Goal: Transaction & Acquisition: Purchase product/service

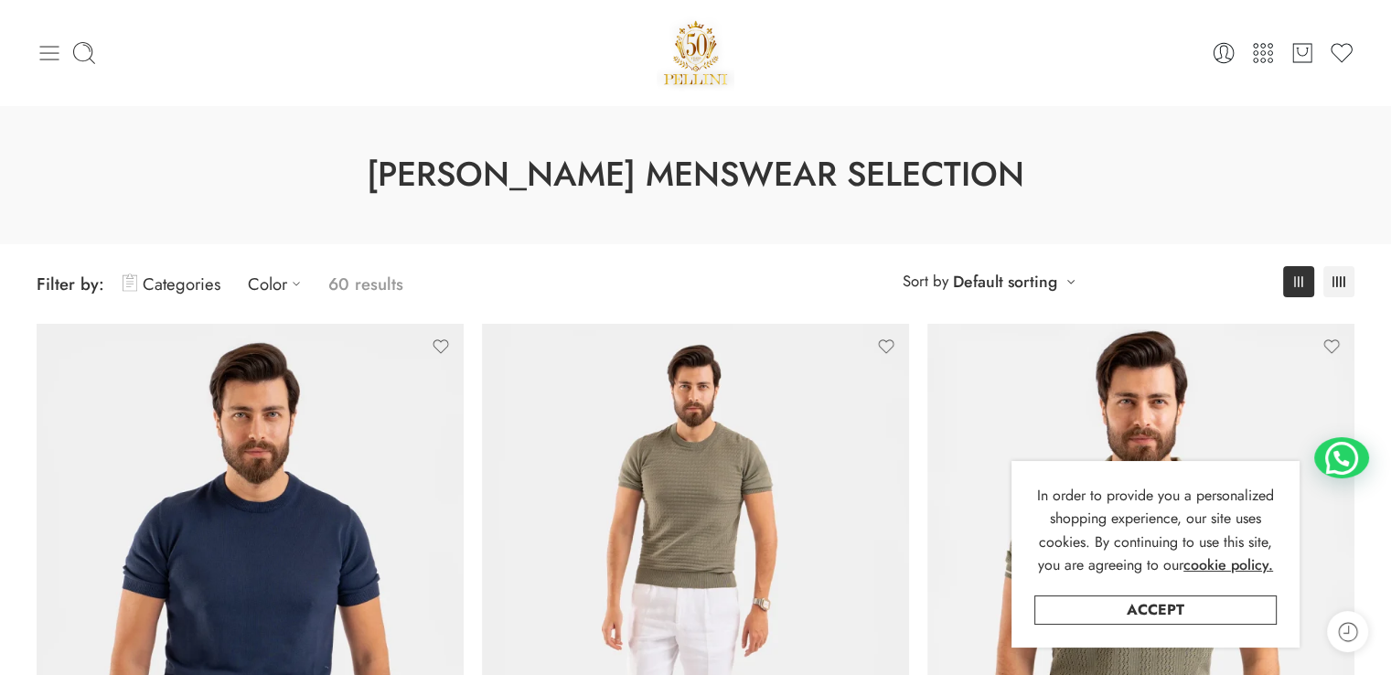
click at [47, 51] on icon at bounding box center [50, 53] width 26 height 26
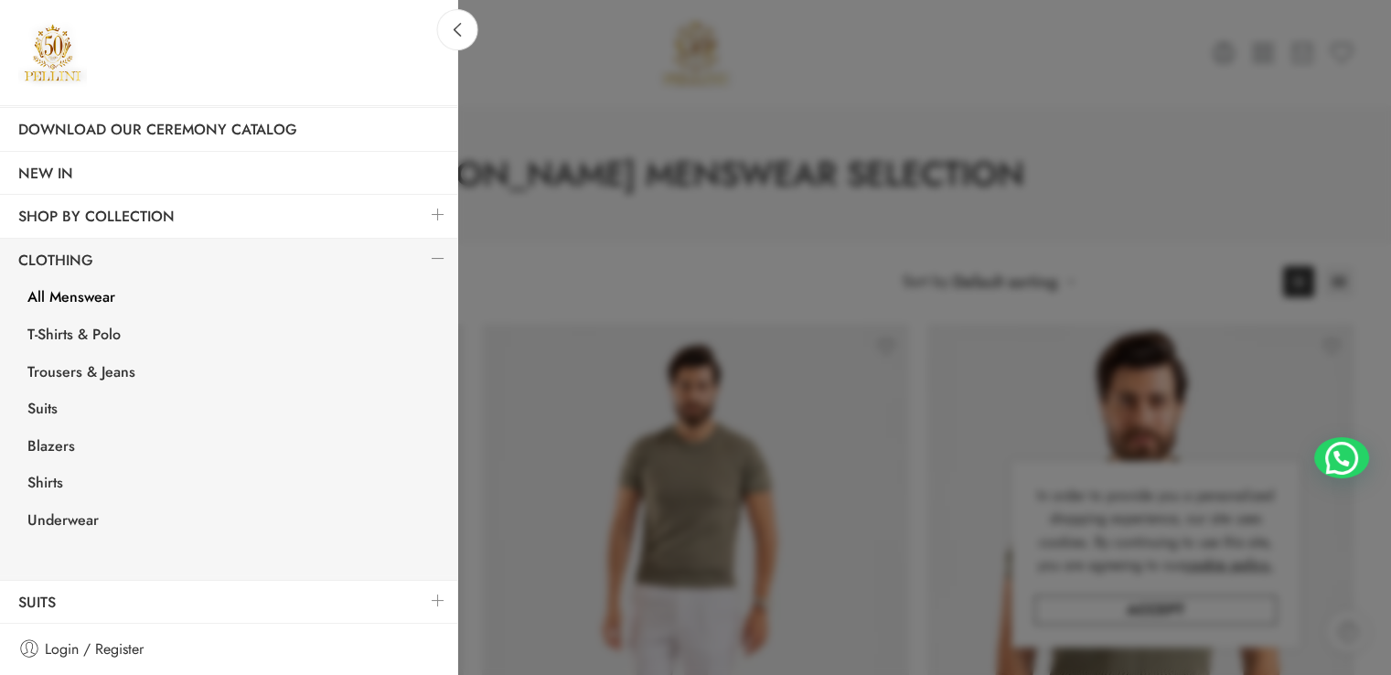
scroll to position [91, 0]
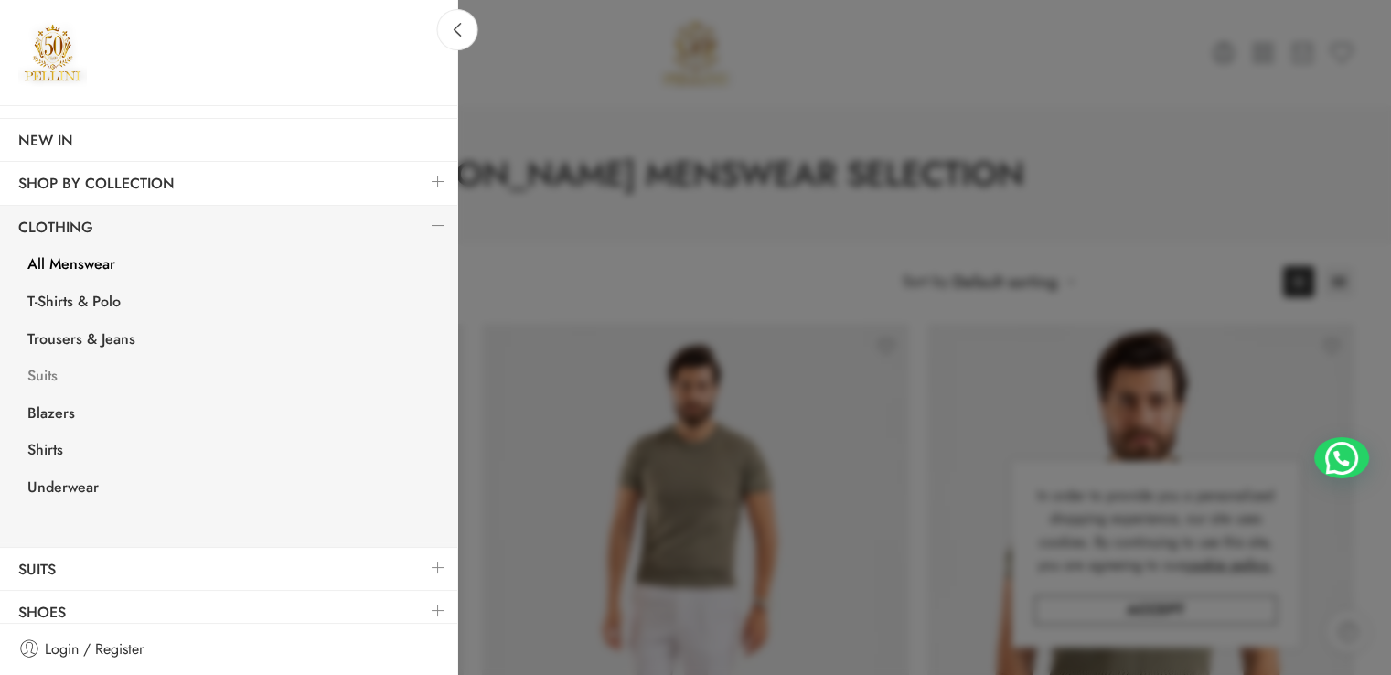
click at [66, 378] on link "Suits" at bounding box center [233, 377] width 448 height 37
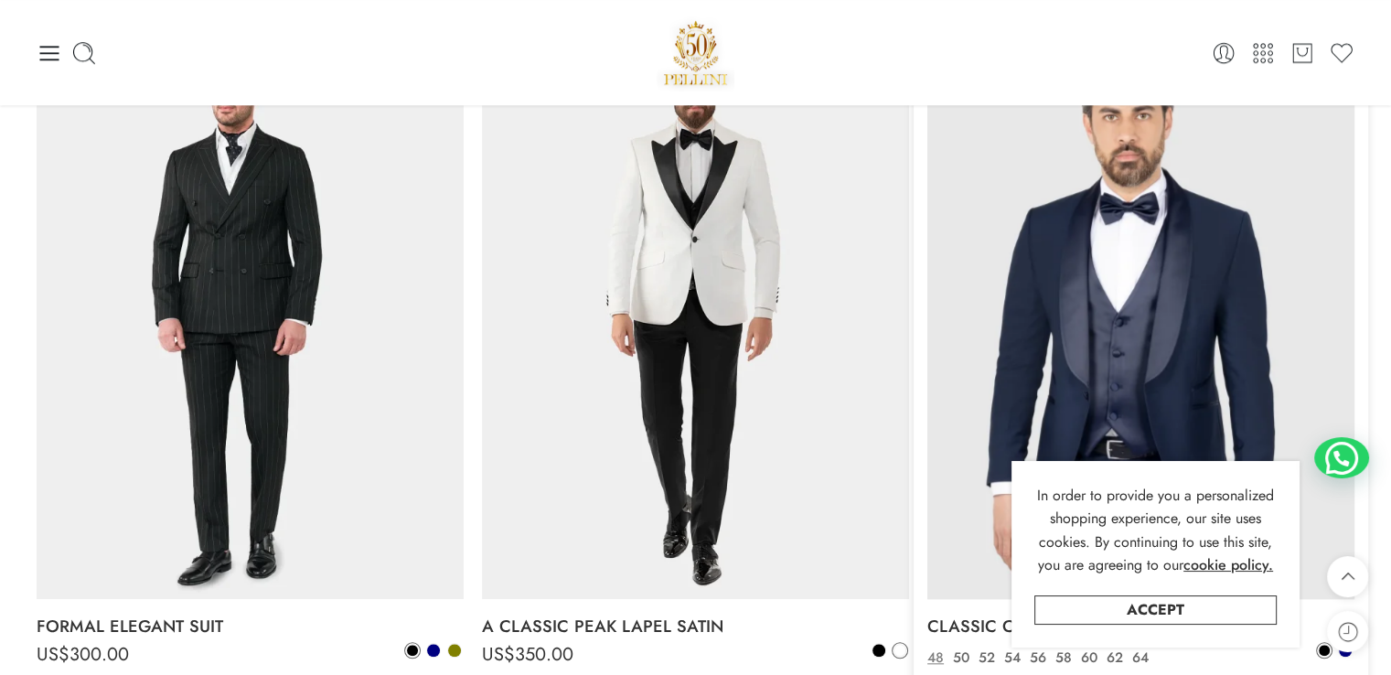
scroll to position [1555, 0]
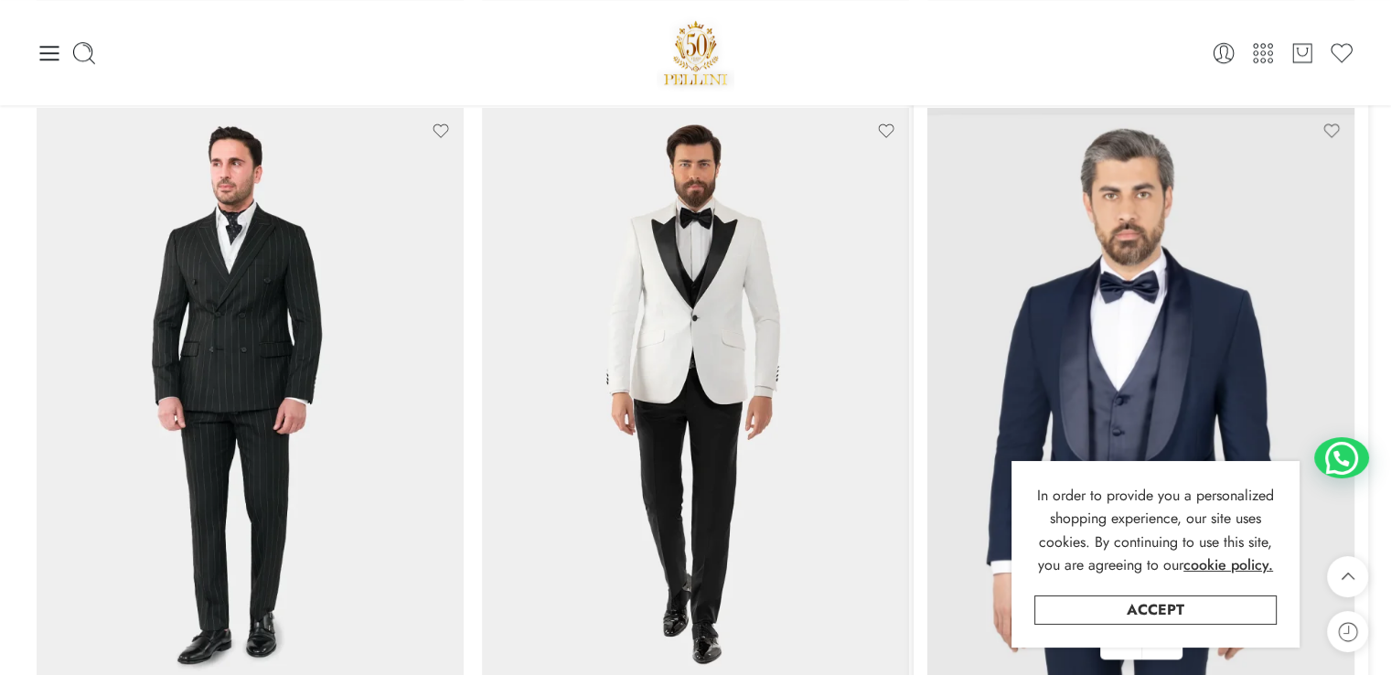
click at [1118, 346] on img at bounding box center [1140, 393] width 427 height 570
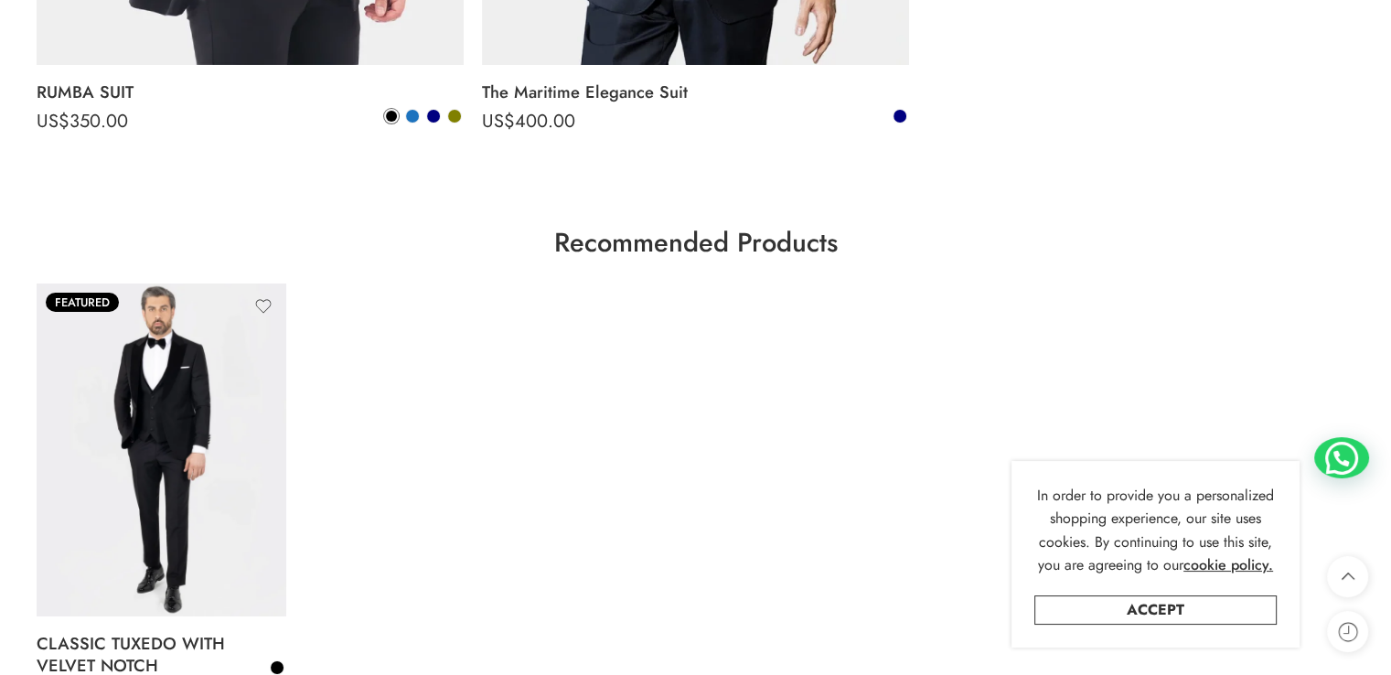
scroll to position [6402, 0]
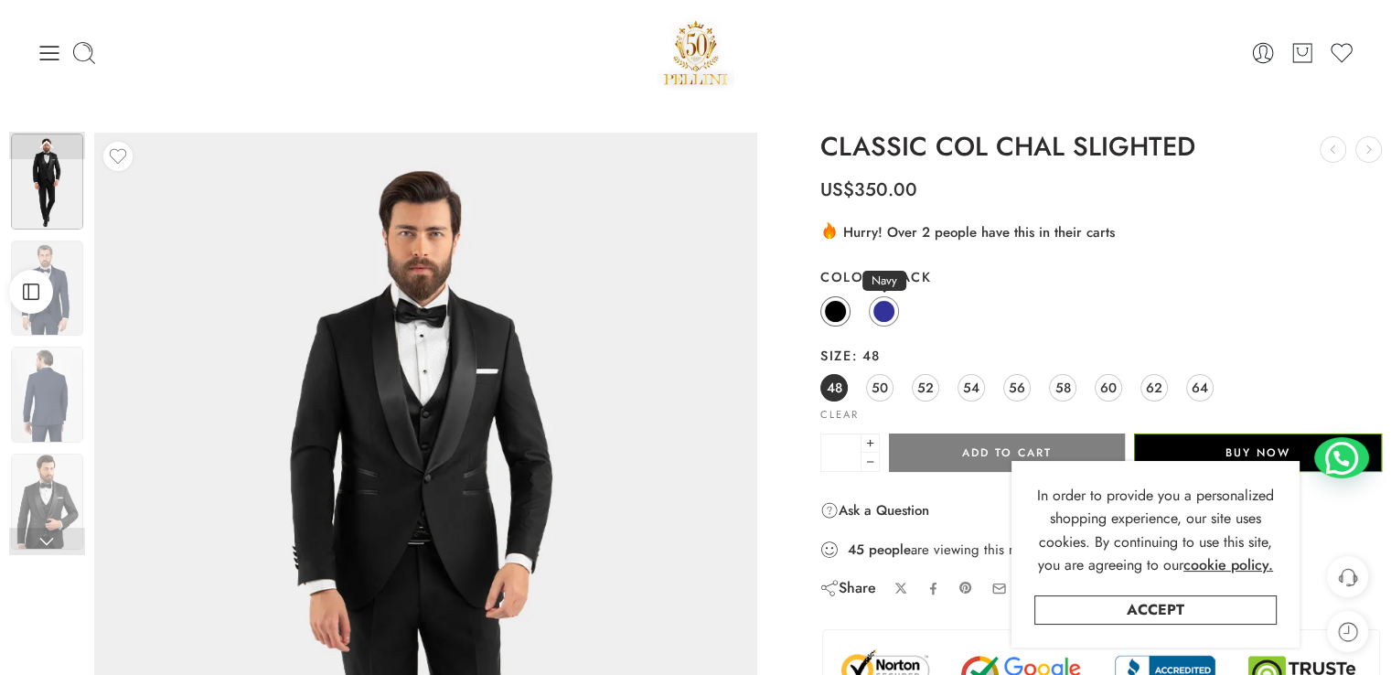
click at [882, 301] on span at bounding box center [883, 311] width 21 height 21
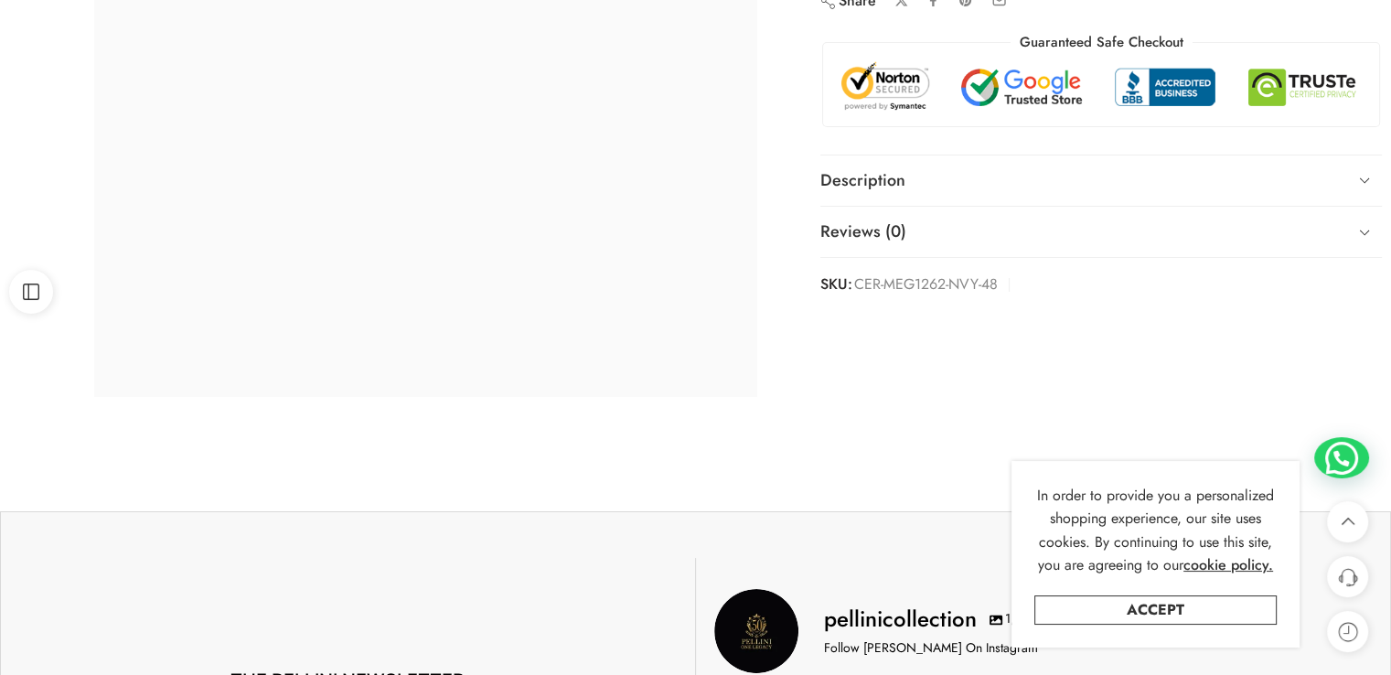
scroll to position [640, 0]
